Goal: Task Accomplishment & Management: Use online tool/utility

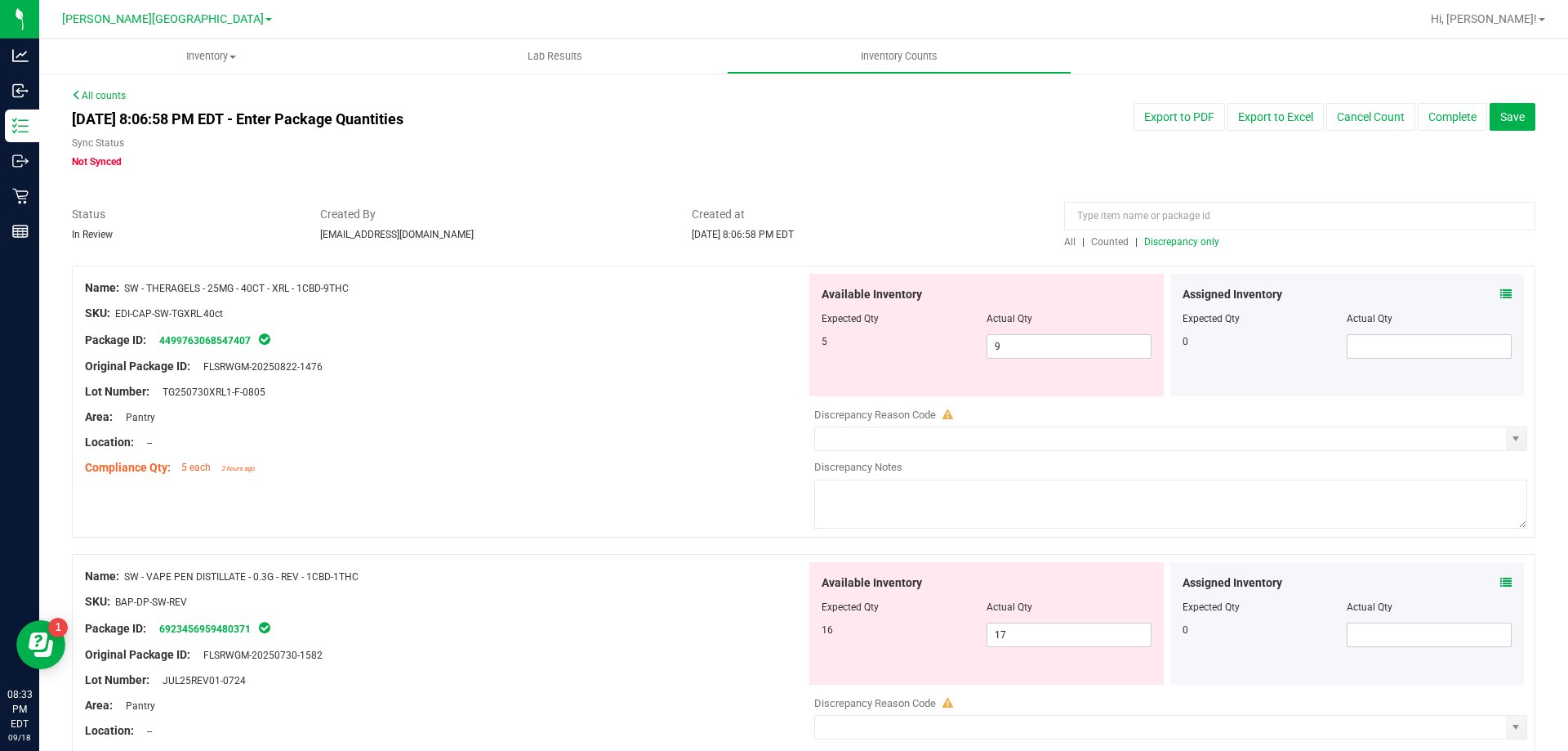
click at [1171, 236] on span "Discrepancy only" at bounding box center [1181, 242] width 75 height 12
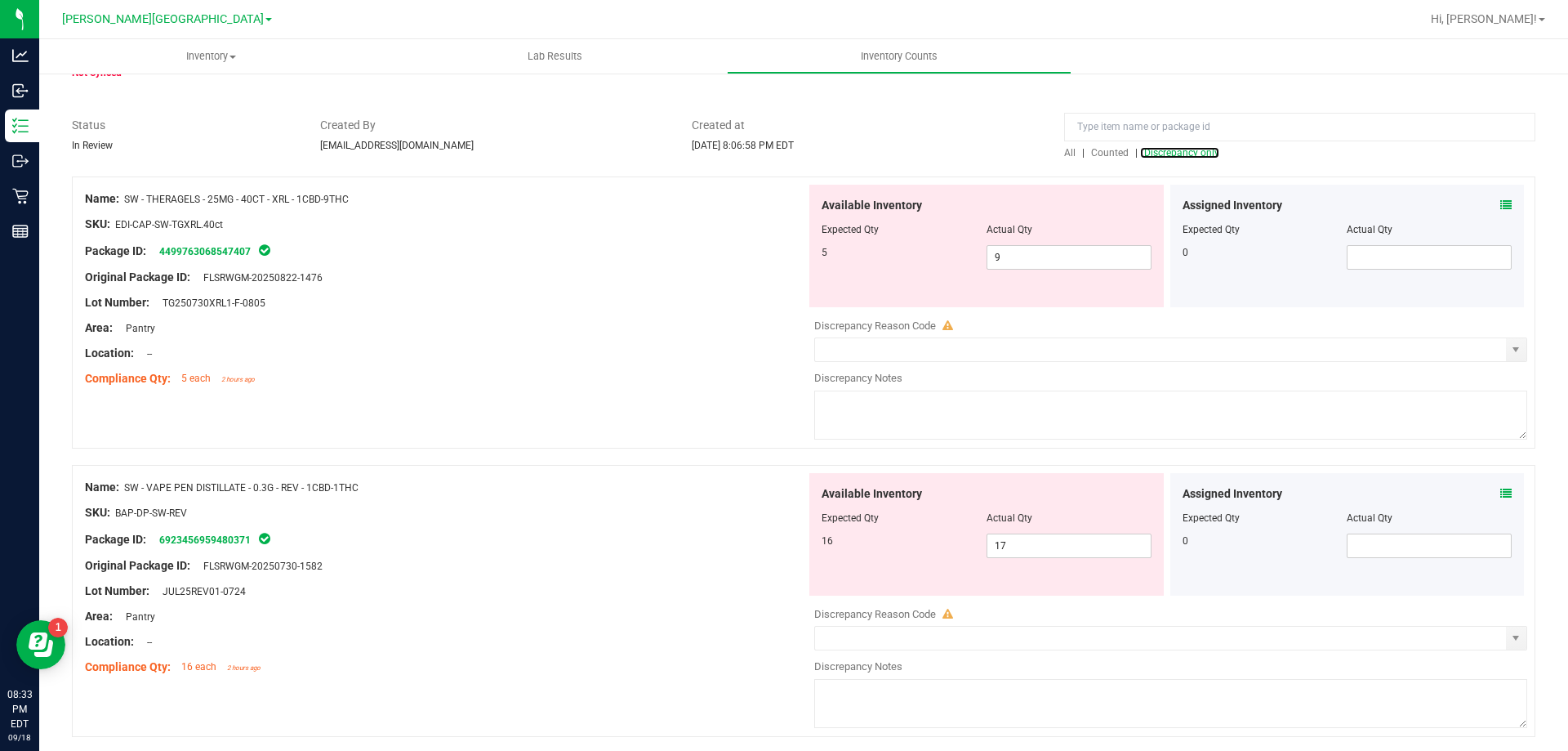
scroll to position [147, 0]
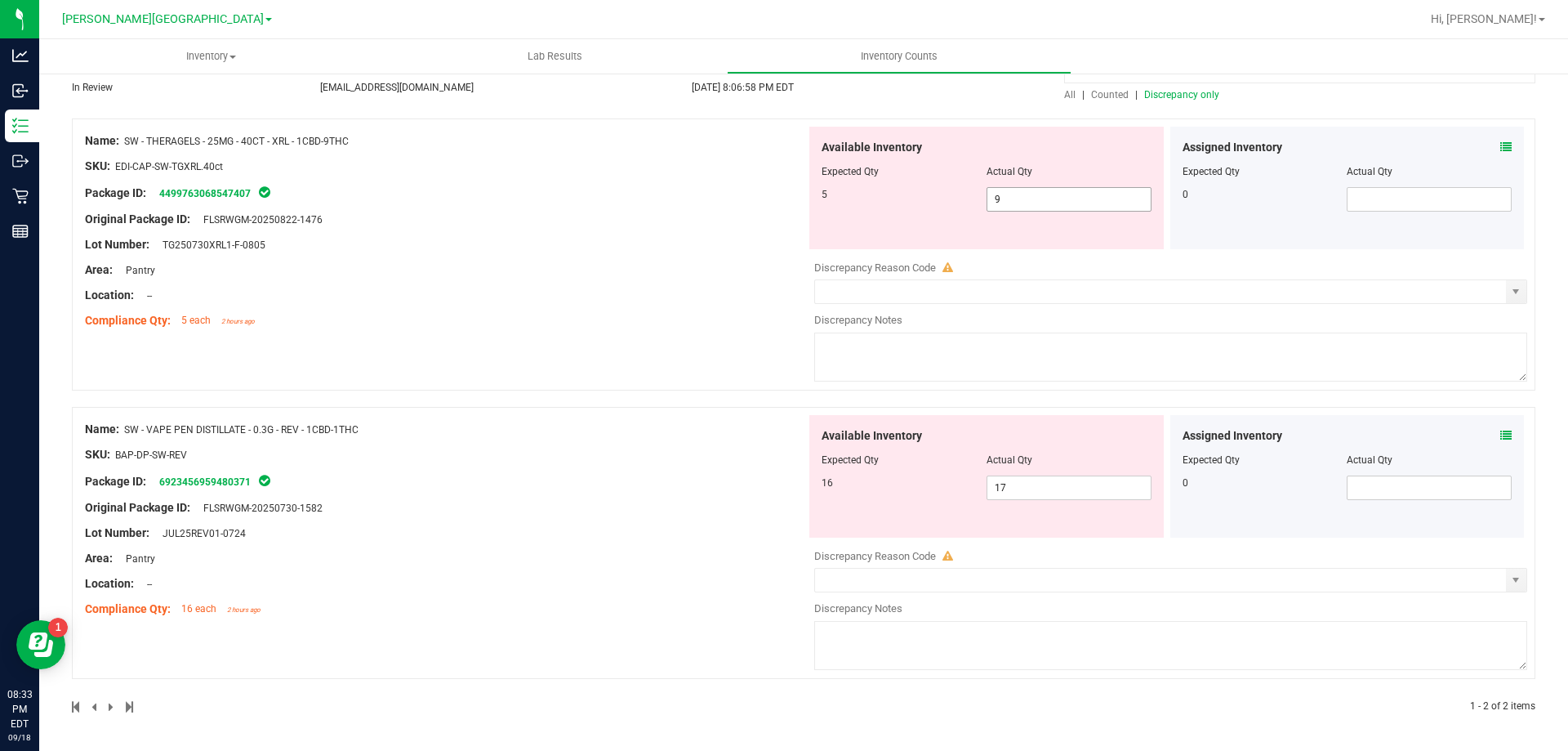
click at [1007, 206] on span "9 9" at bounding box center [1069, 199] width 165 height 24
type input "5"
click at [741, 225] on div "Name: SW - THERAGELS - 25MG - 40CT - XRL - 1CBD-9THC SKU: EDI-CAP-SW-TGXRL.40ct…" at bounding box center [445, 230] width 721 height 208
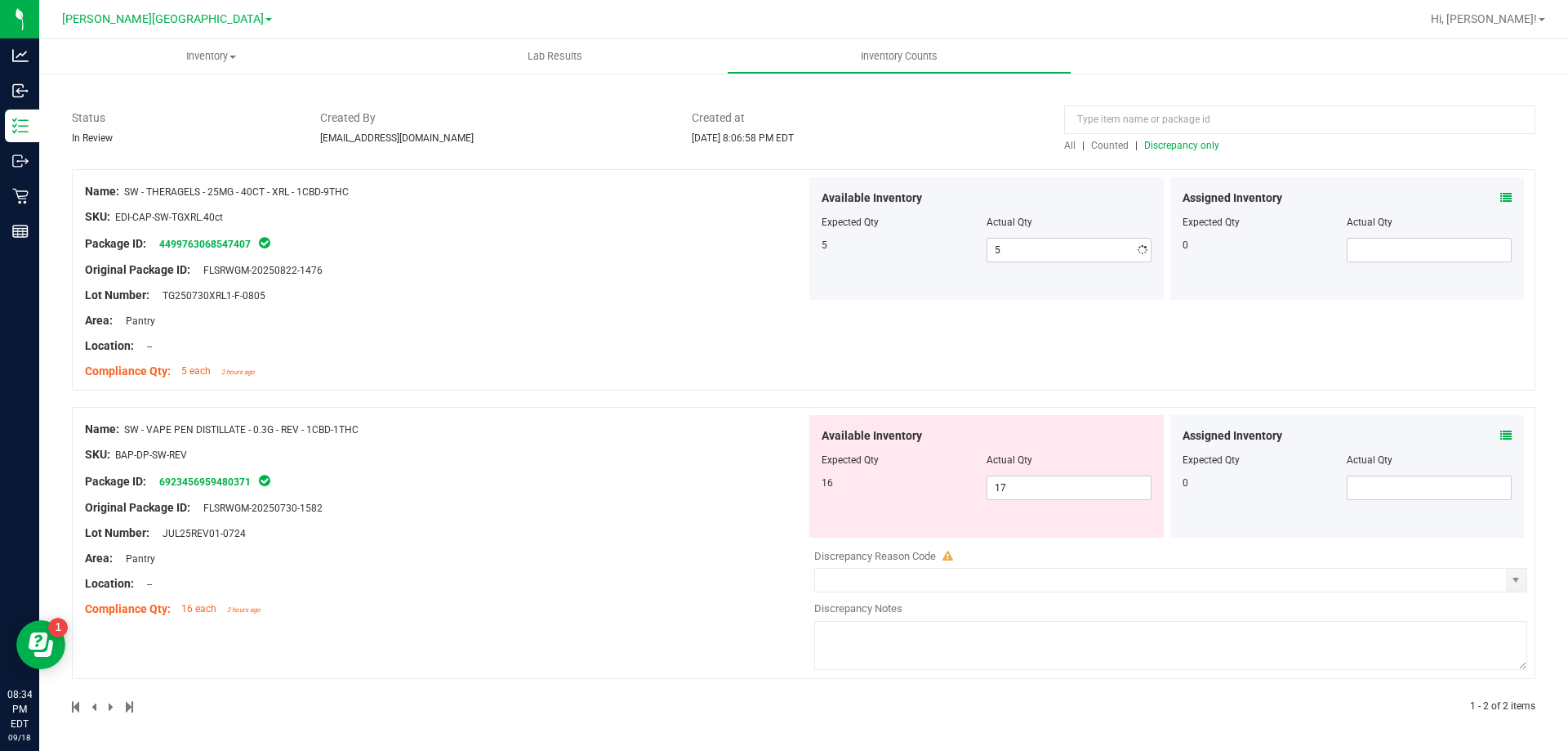
scroll to position [96, 0]
